Goal: Check status: Check status

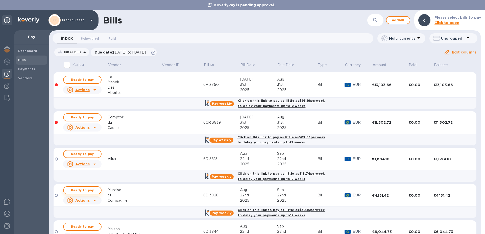
click at [84, 190] on span "Ready to pay" at bounding box center [82, 190] width 29 height 6
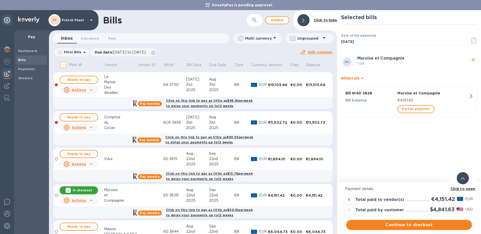
click at [464, 188] on b "Click to open" at bounding box center [463, 189] width 25 height 4
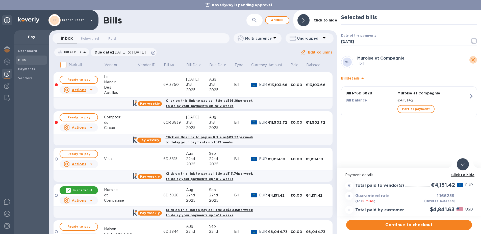
click at [474, 61] on icon "close" at bounding box center [474, 60] width 6 height 6
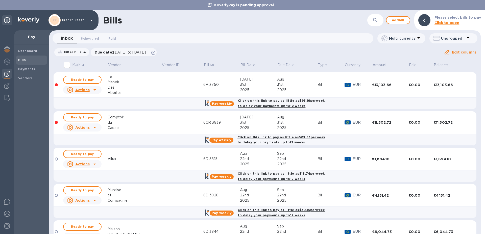
click at [314, 23] on div "Bills" at bounding box center [235, 20] width 264 height 11
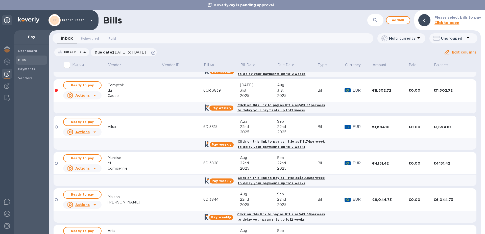
scroll to position [33, 0]
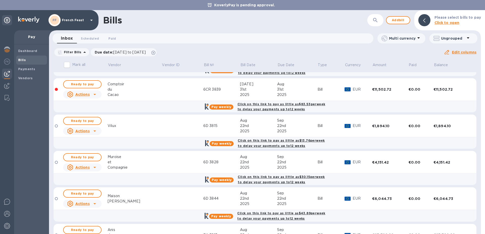
click at [56, 127] on div at bounding box center [56, 126] width 3 height 3
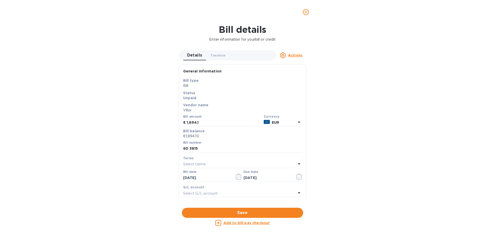
scroll to position [109, 279]
click at [307, 12] on icon "close" at bounding box center [305, 12] width 5 height 5
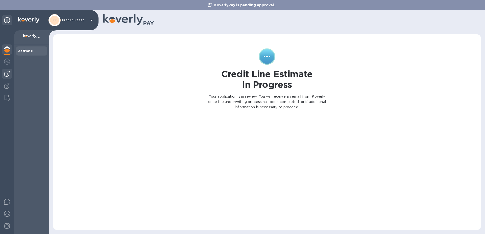
click at [7, 74] on img at bounding box center [7, 74] width 6 height 6
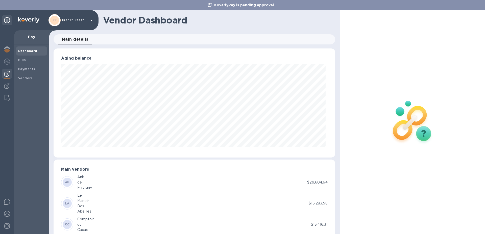
scroll to position [252583, 252413]
click at [21, 62] on span "Bills" at bounding box center [22, 60] width 8 height 5
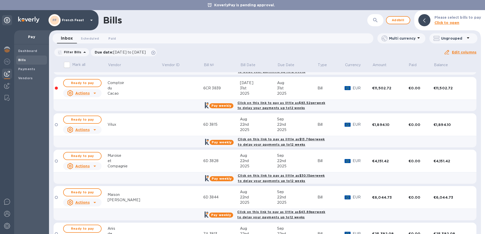
scroll to position [35, 0]
